Goal: Task Accomplishment & Management: Use online tool/utility

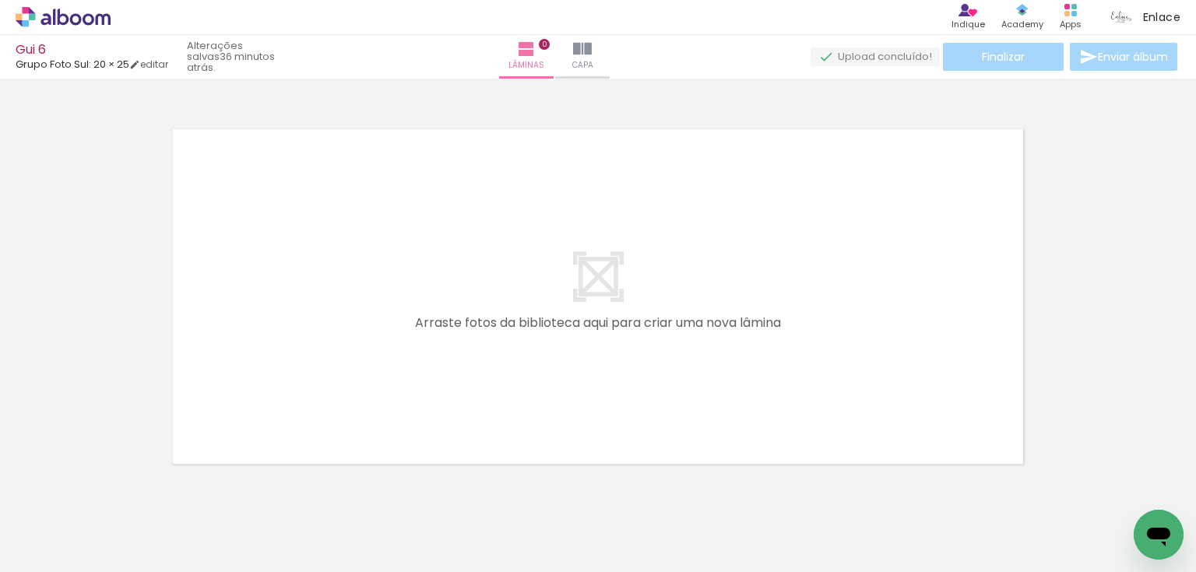
scroll to position [19, 0]
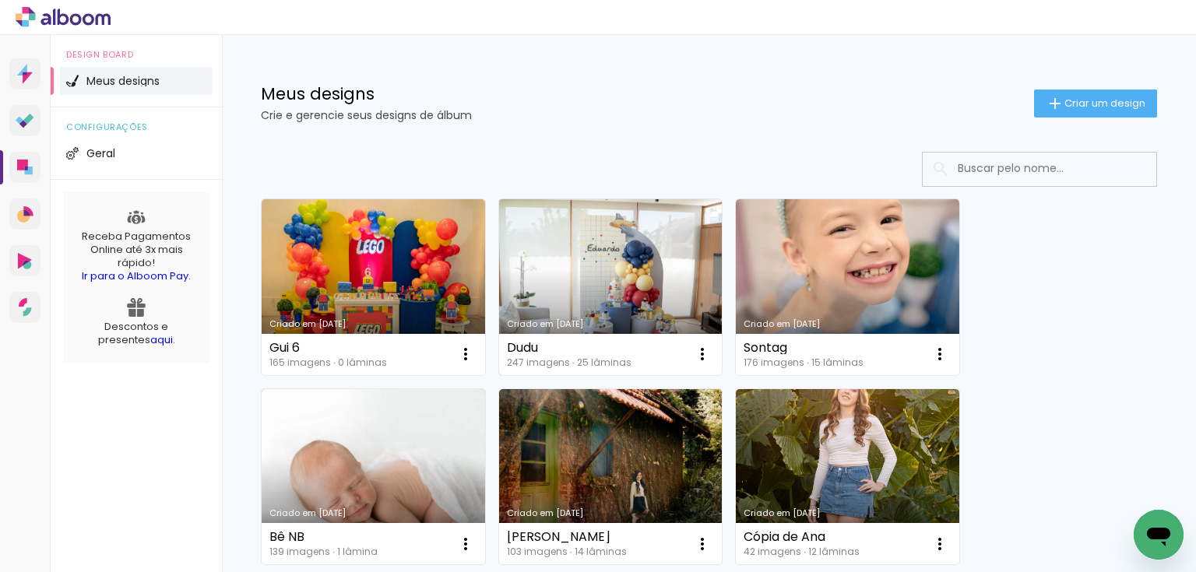
click at [629, 251] on link "Criado em [DATE]" at bounding box center [610, 287] width 223 height 176
